Goal: Check status: Check status

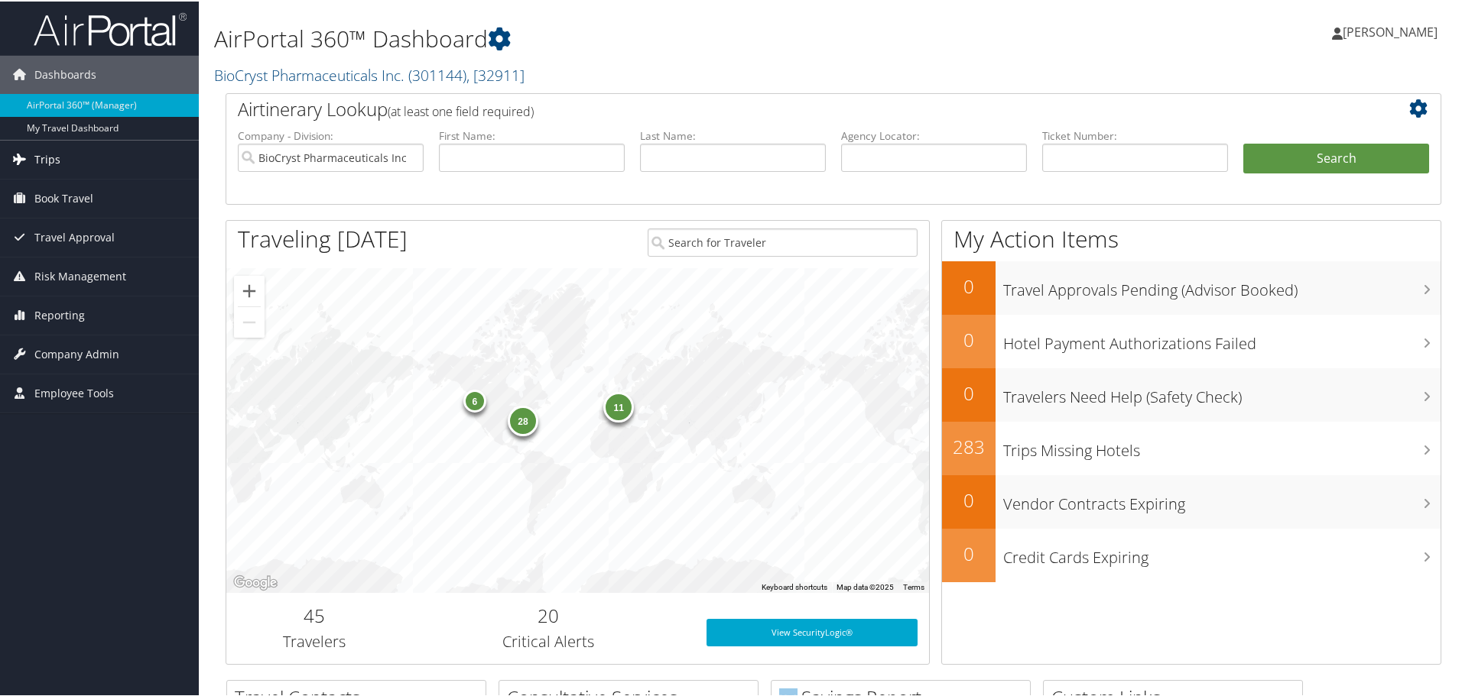
click at [50, 166] on span "Trips" at bounding box center [47, 158] width 26 height 38
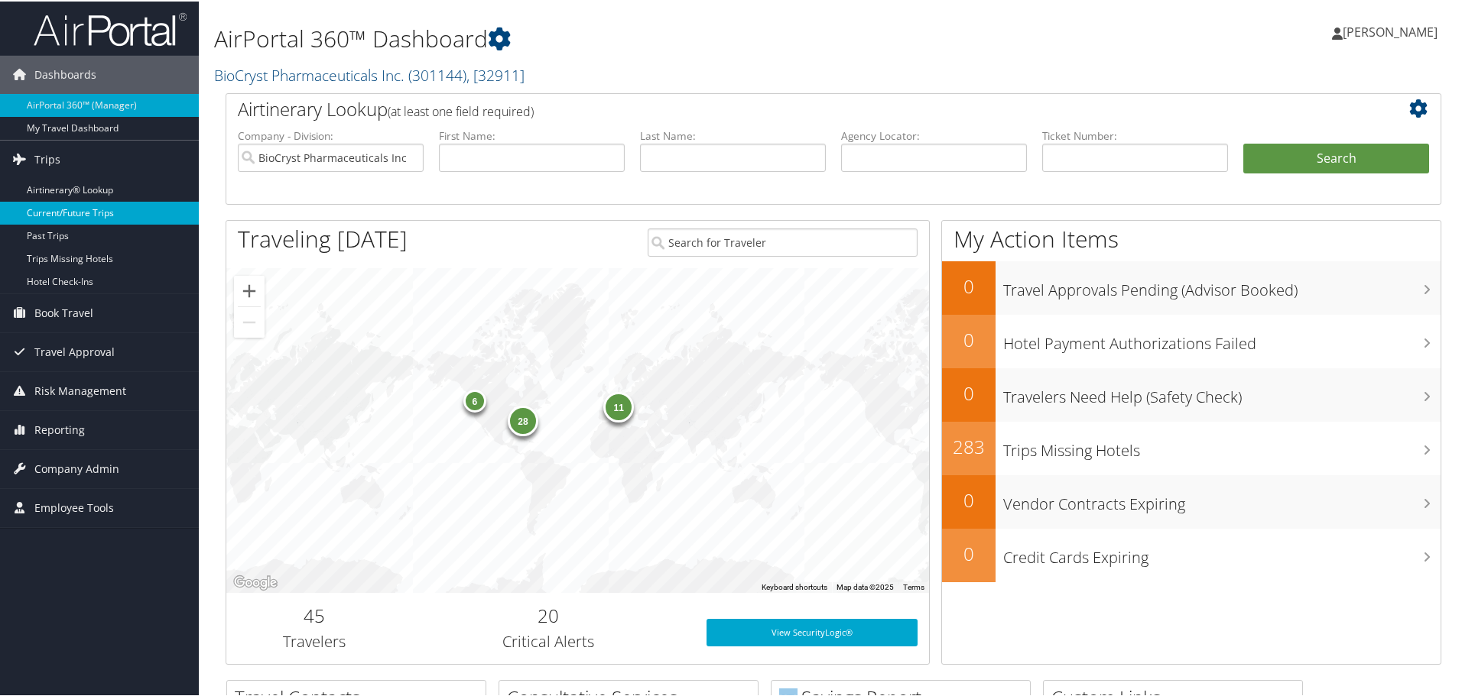
click at [46, 215] on link "Current/Future Trips" at bounding box center [99, 211] width 199 height 23
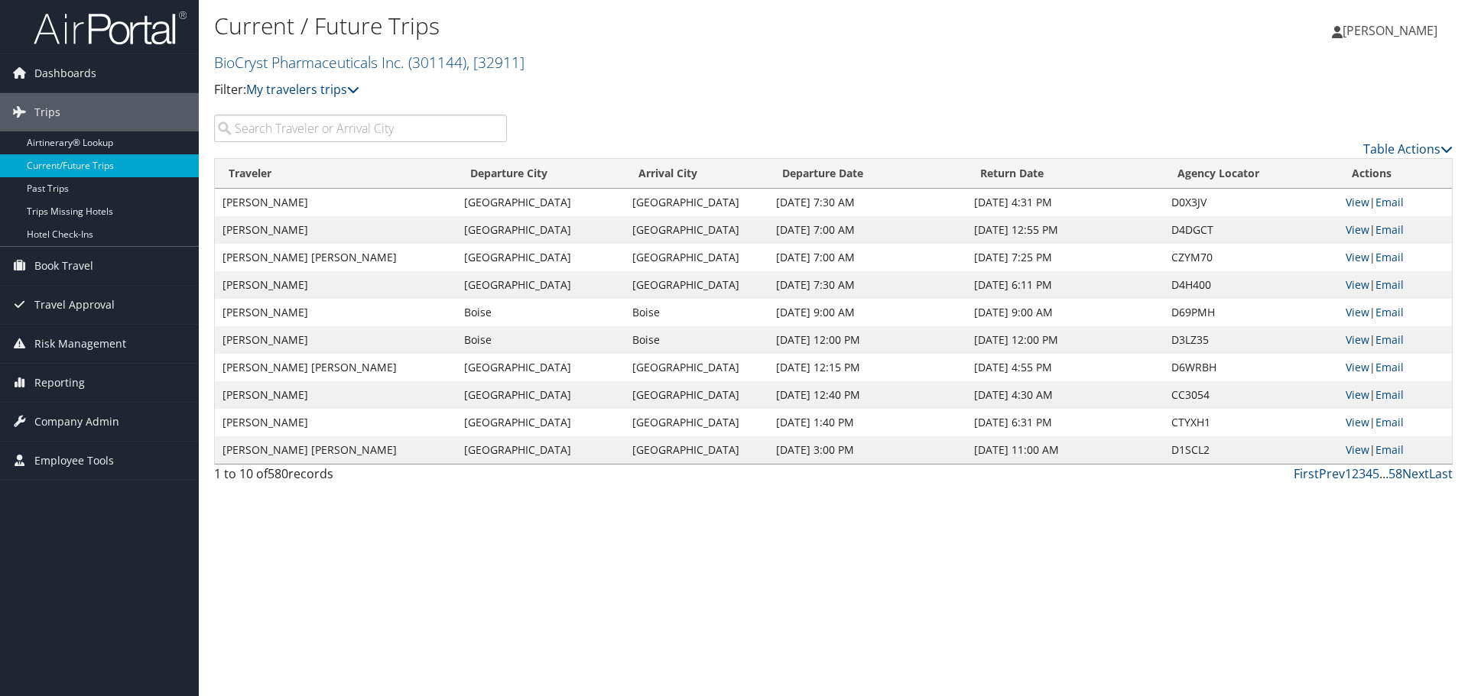
click at [336, 131] on input "search" at bounding box center [360, 129] width 293 height 28
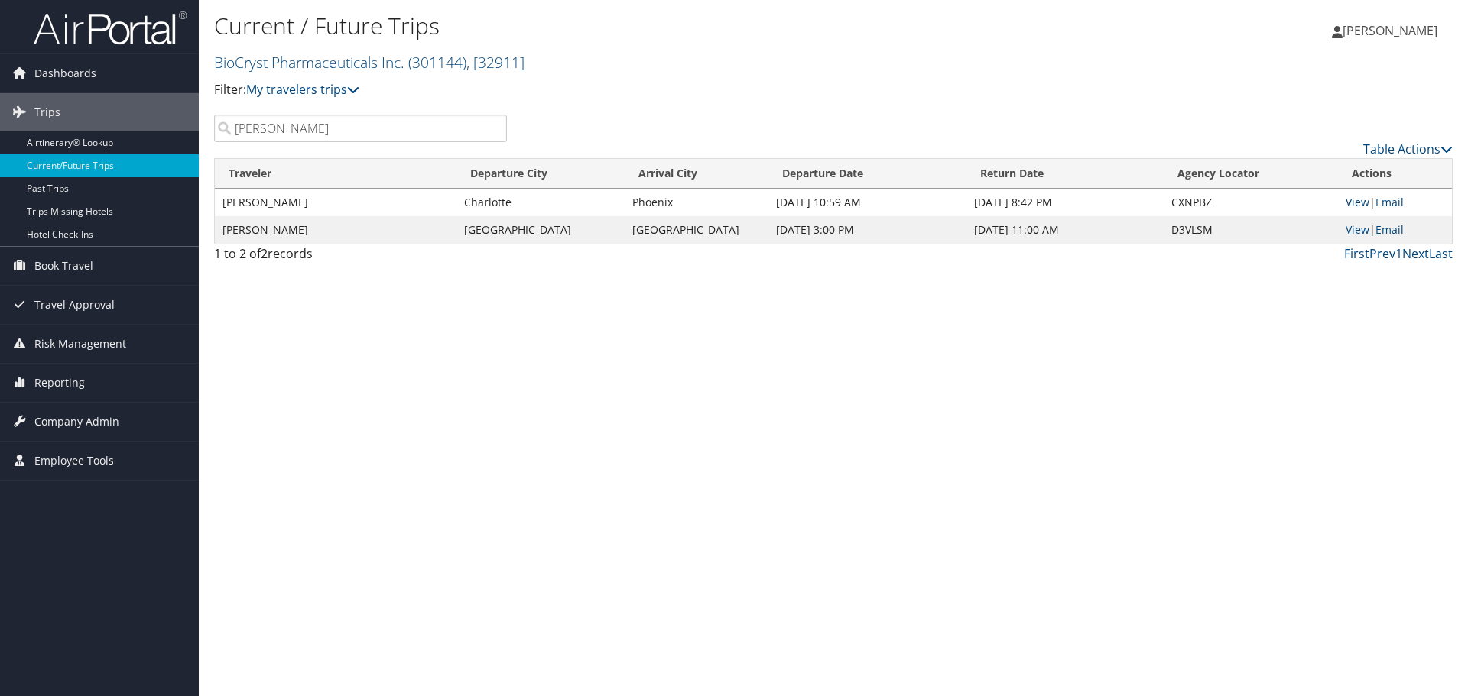
click at [1359, 198] on link "View" at bounding box center [1358, 202] width 24 height 15
click at [378, 124] on input "chandler" at bounding box center [360, 129] width 293 height 28
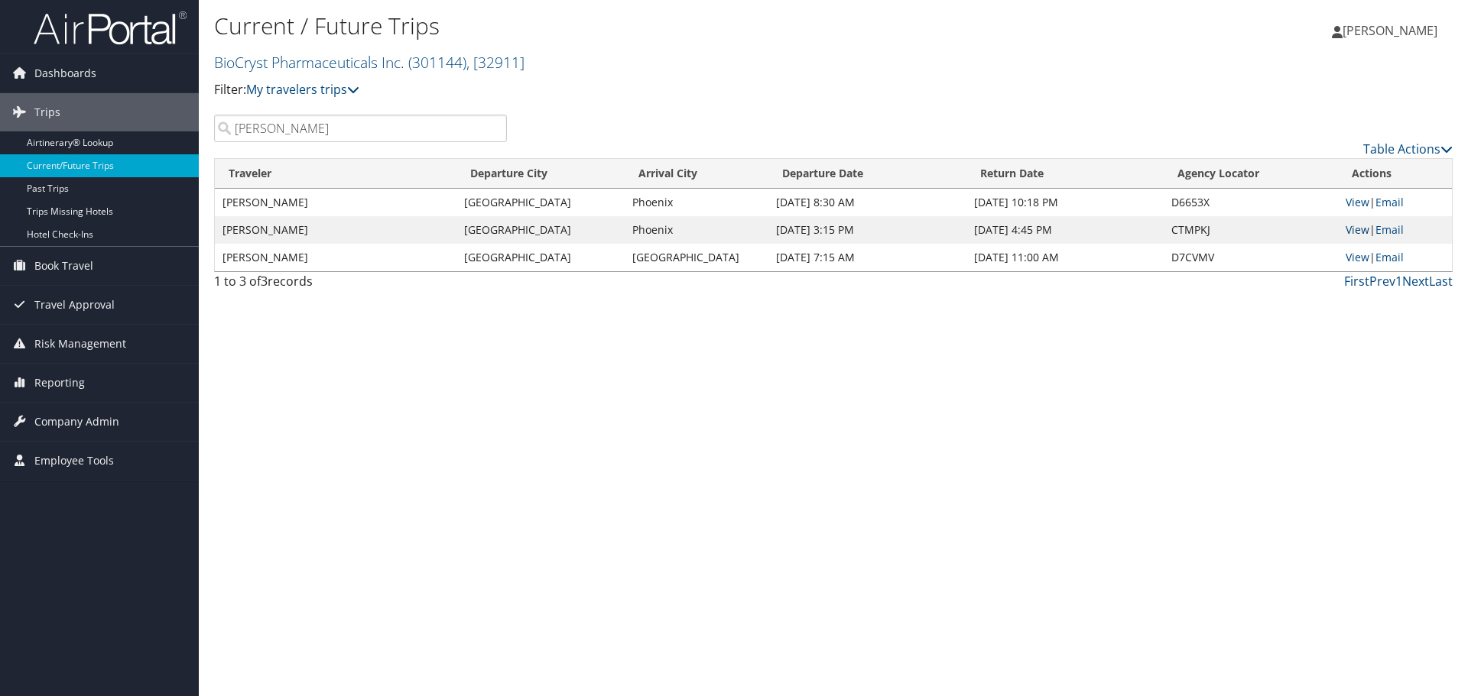
click at [1352, 230] on link "View" at bounding box center [1358, 229] width 24 height 15
click at [1356, 201] on link "View" at bounding box center [1358, 202] width 24 height 15
click at [365, 134] on input "kerr" at bounding box center [360, 129] width 293 height 28
click at [276, 124] on input "kerr" at bounding box center [360, 129] width 293 height 28
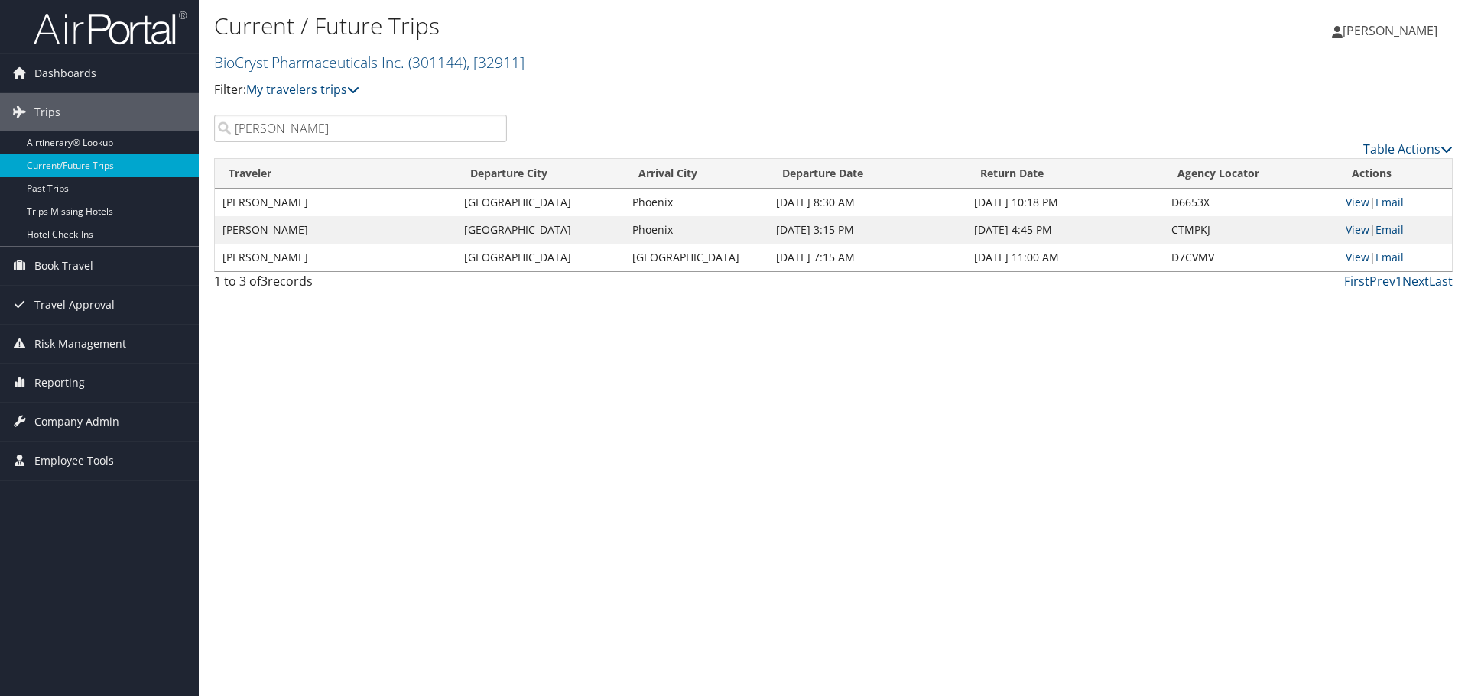
click at [276, 124] on input "kerr" at bounding box center [360, 129] width 293 height 28
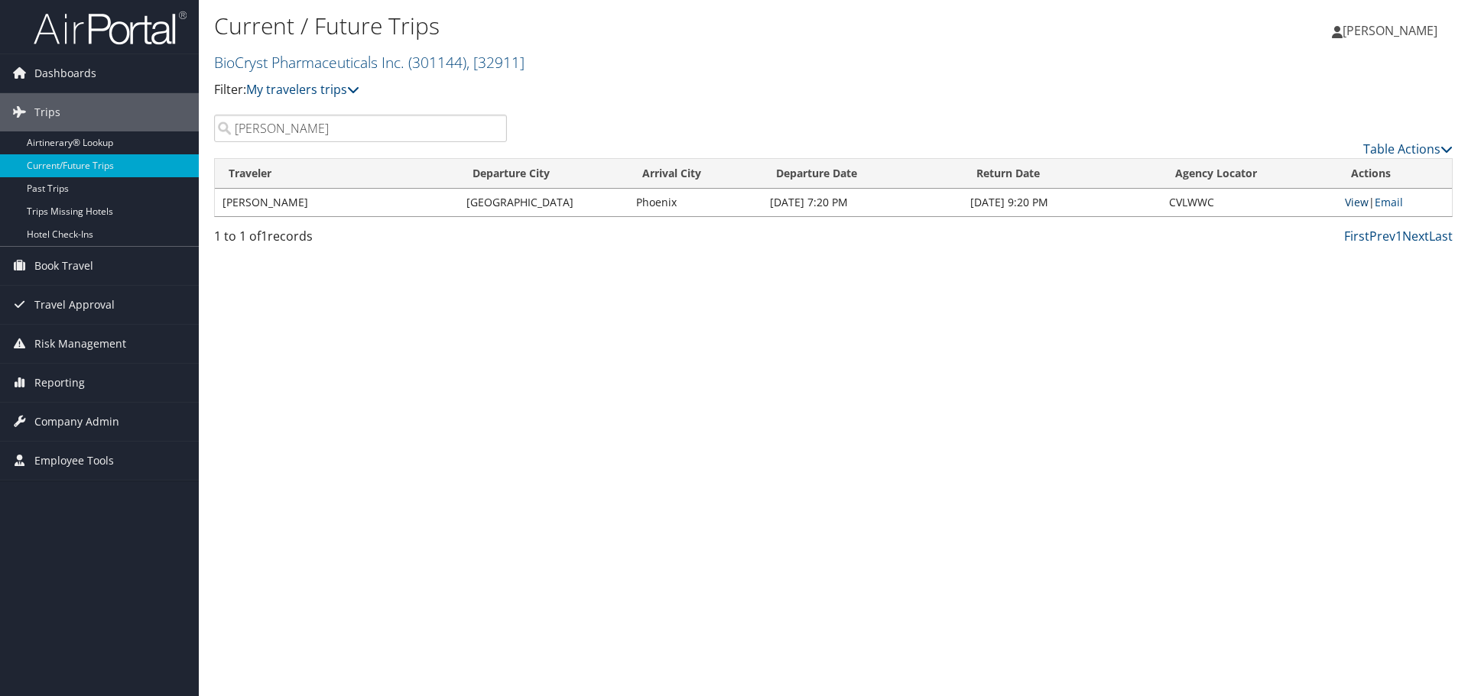
click at [1352, 206] on link "View" at bounding box center [1357, 202] width 24 height 15
click at [333, 128] on input "woodward" at bounding box center [360, 129] width 293 height 28
click at [1352, 200] on link "View" at bounding box center [1357, 202] width 24 height 15
click at [392, 123] on input "lenich" at bounding box center [360, 129] width 293 height 28
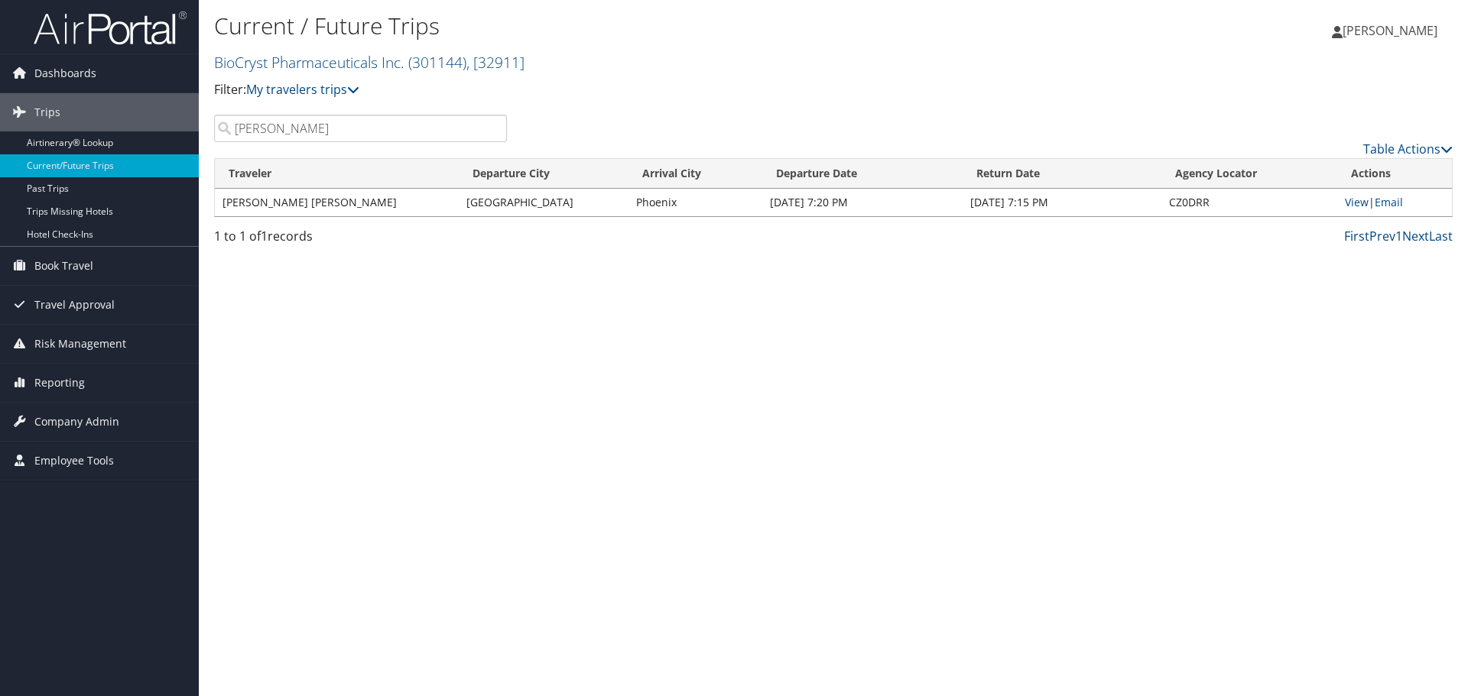
click at [392, 123] on input "lenich" at bounding box center [360, 129] width 293 height 28
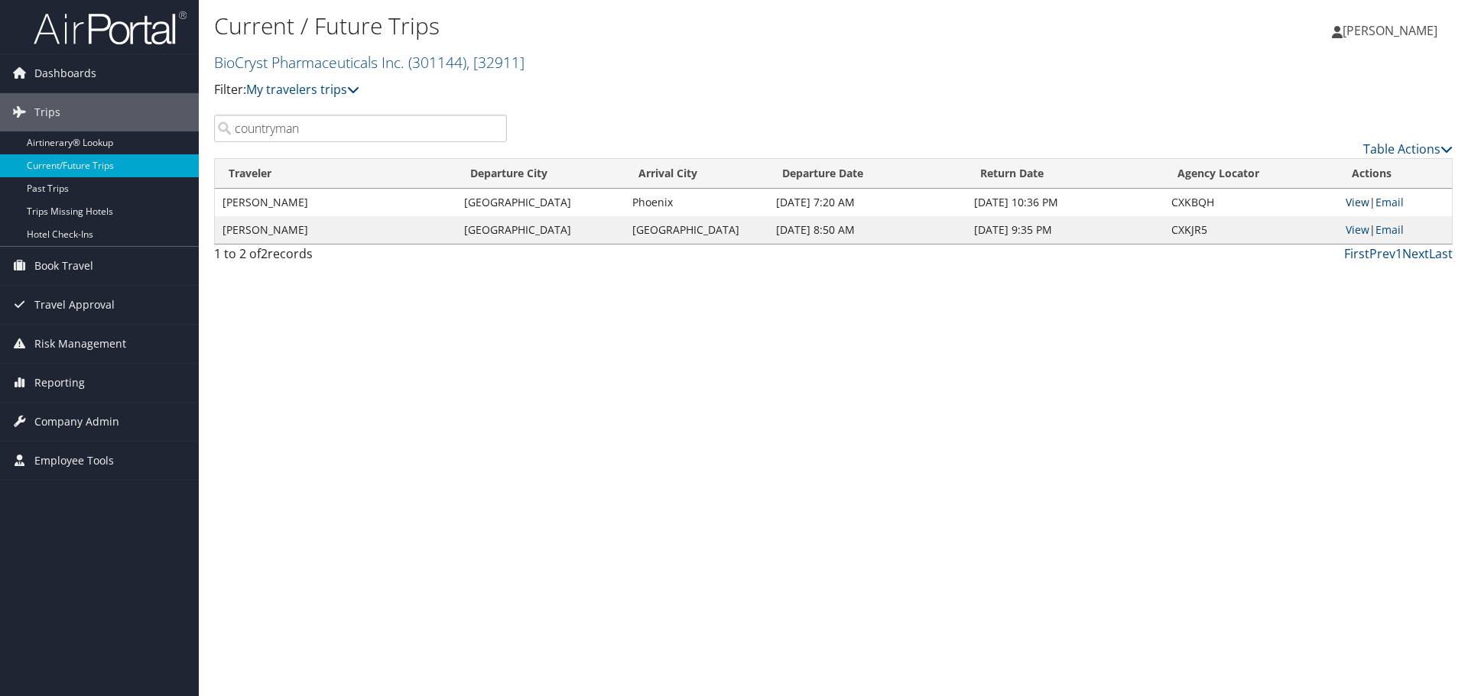
click at [1354, 203] on link "View" at bounding box center [1358, 202] width 24 height 15
click at [322, 119] on input "countryman" at bounding box center [360, 129] width 293 height 28
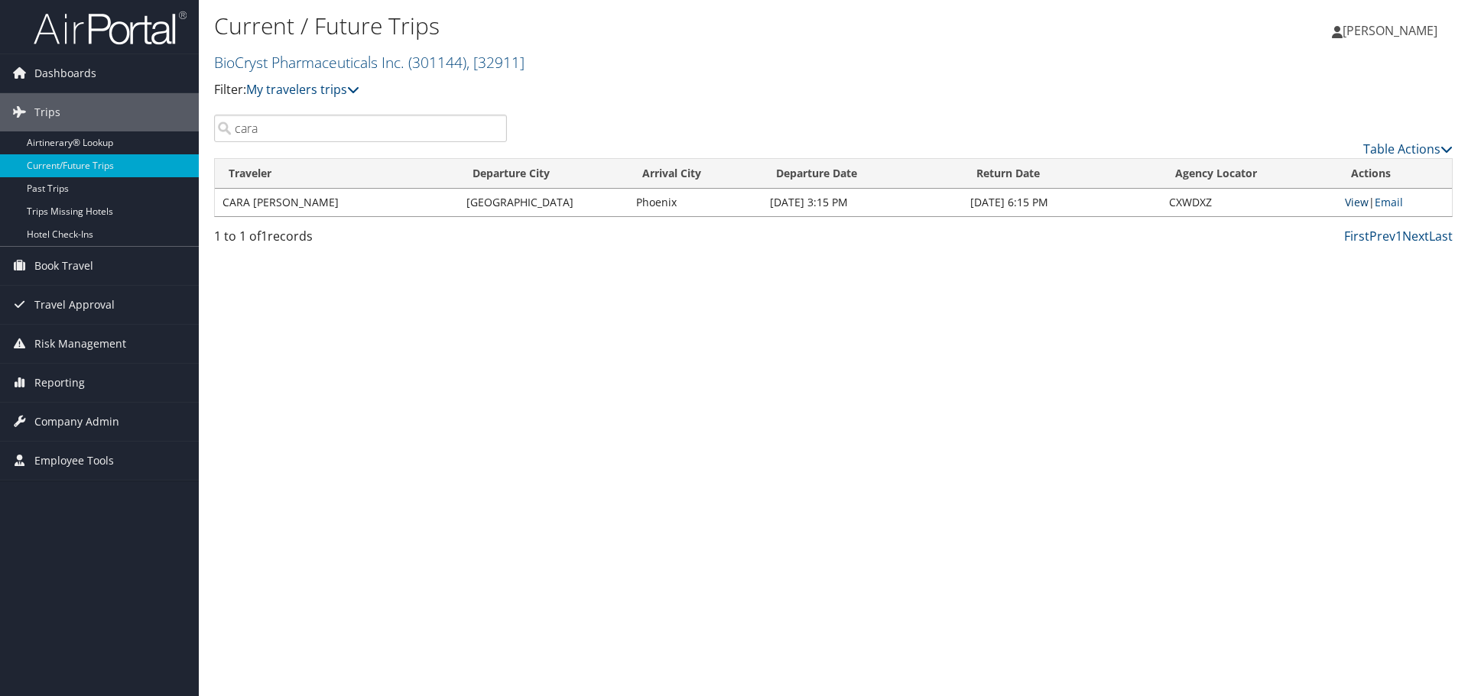
click at [1352, 200] on link "View" at bounding box center [1357, 202] width 24 height 15
click at [286, 124] on input "cara" at bounding box center [360, 129] width 293 height 28
type input "sydney"
click at [1359, 205] on link "View" at bounding box center [1357, 202] width 24 height 15
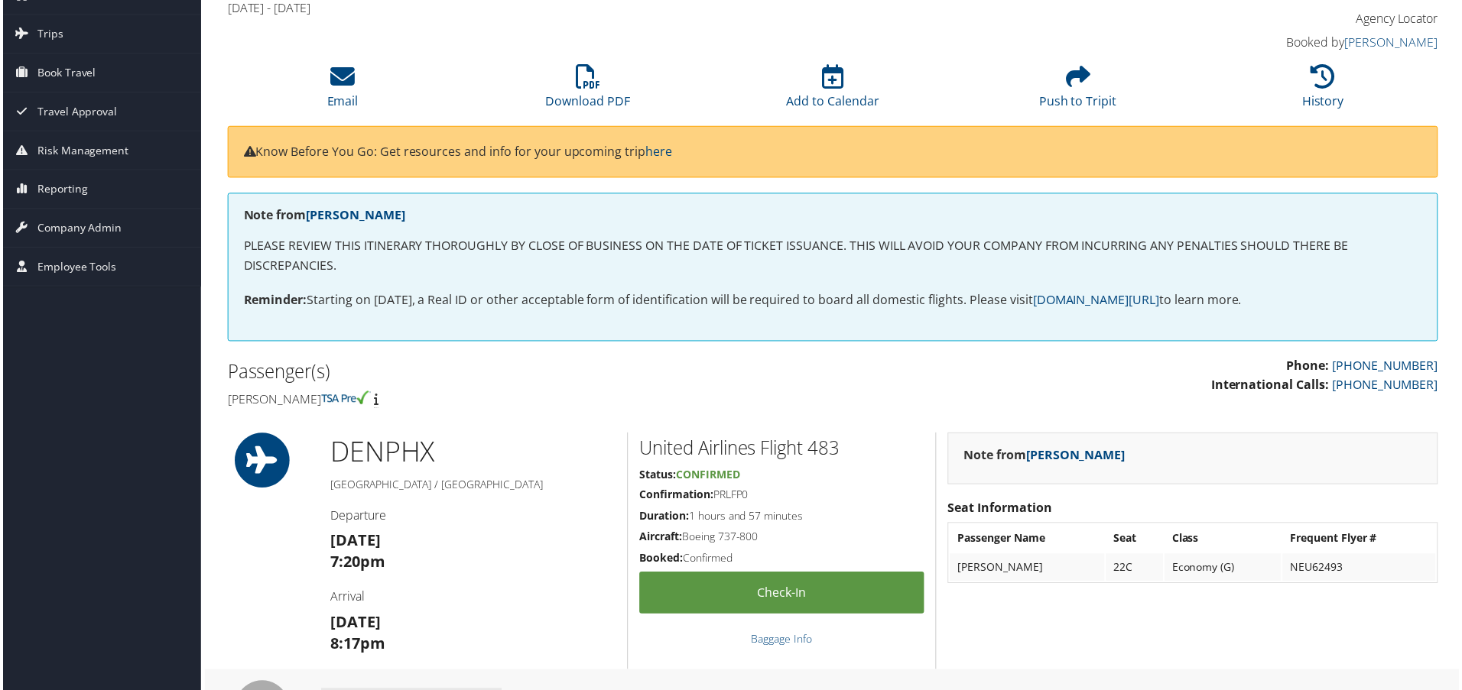
scroll to position [229, 0]
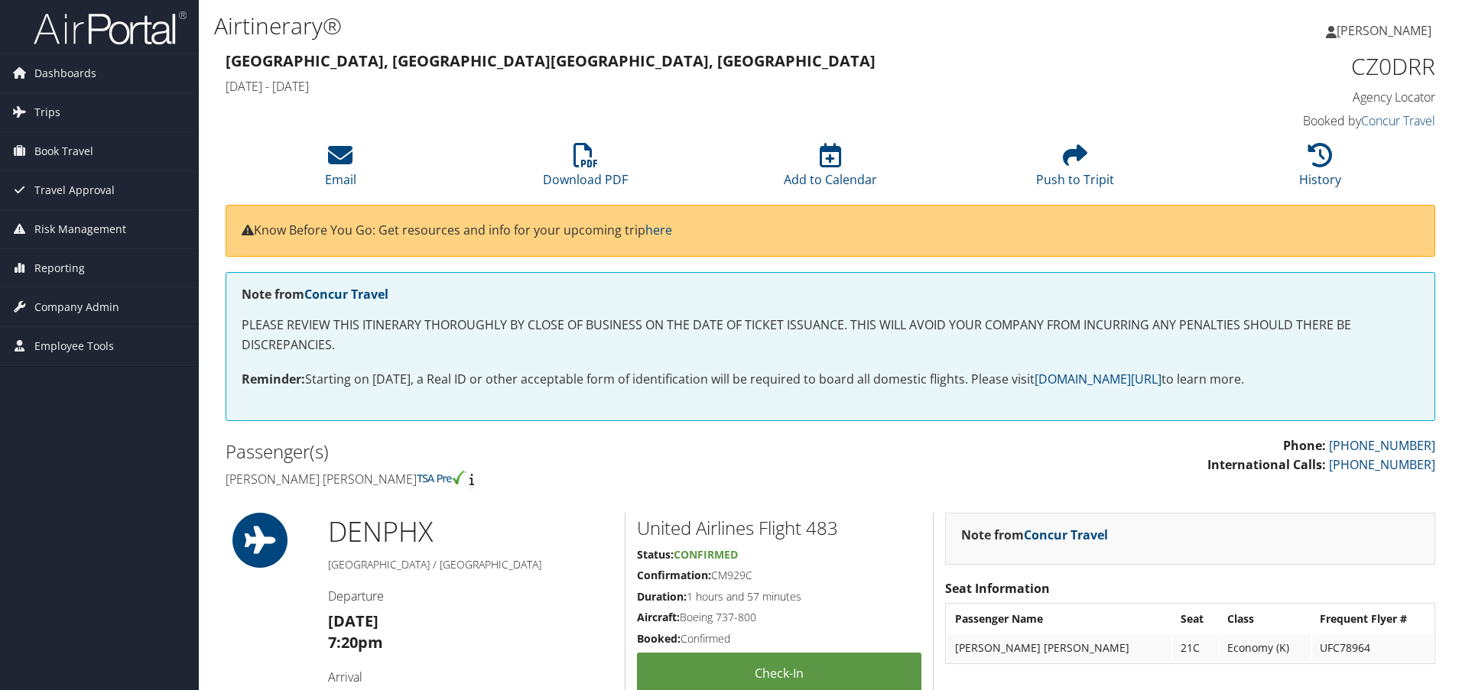
scroll to position [229, 0]
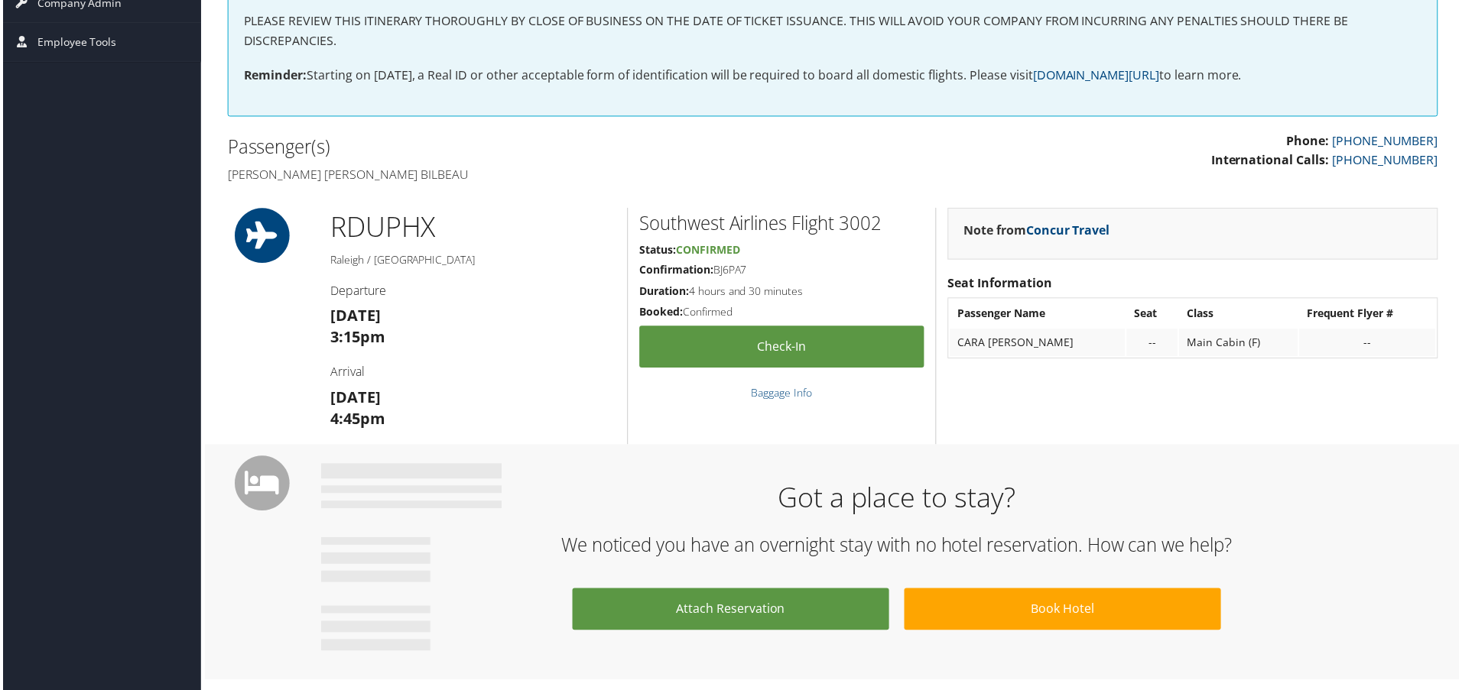
scroll to position [306, 0]
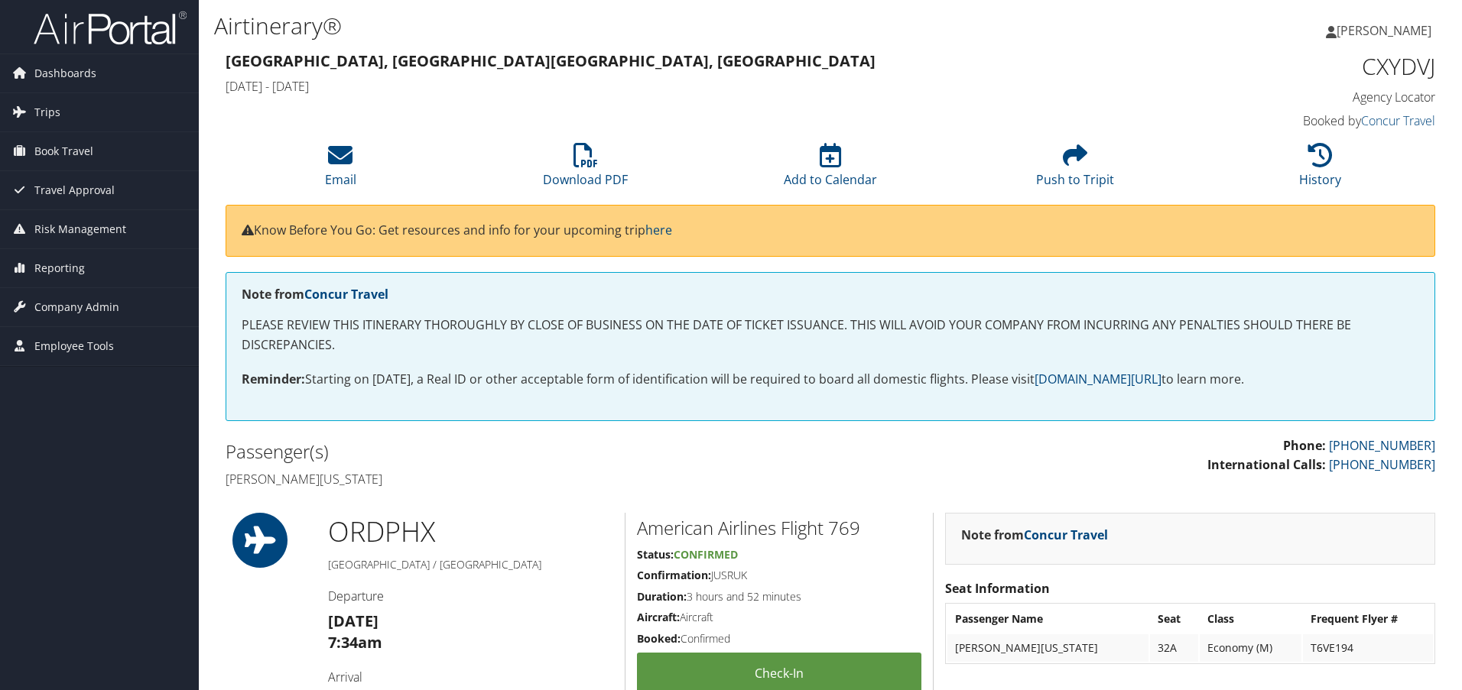
scroll to position [382, 0]
